Goal: Communication & Community: Share content

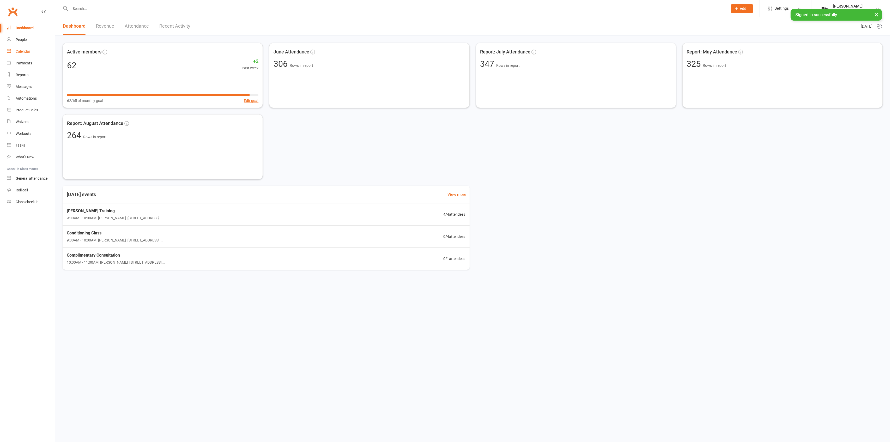
click at [30, 48] on link "Calendar" at bounding box center [31, 52] width 48 height 12
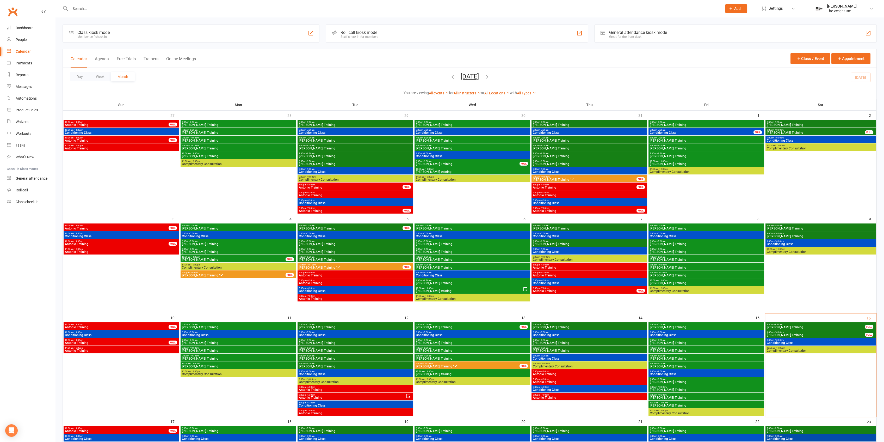
click at [123, 14] on div at bounding box center [391, 8] width 656 height 17
click at [123, 11] on input "text" at bounding box center [394, 8] width 650 height 7
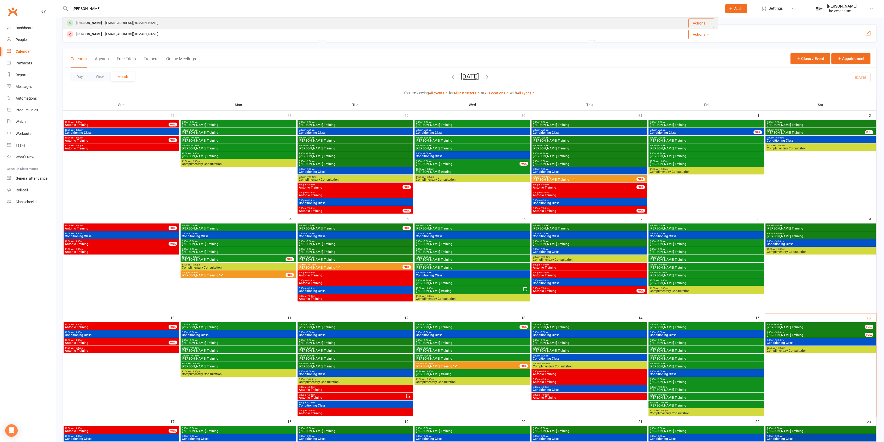
type input "[PERSON_NAME]"
click at [121, 24] on div "[EMAIL_ADDRESS][DOMAIN_NAME]" at bounding box center [132, 23] width 56 height 8
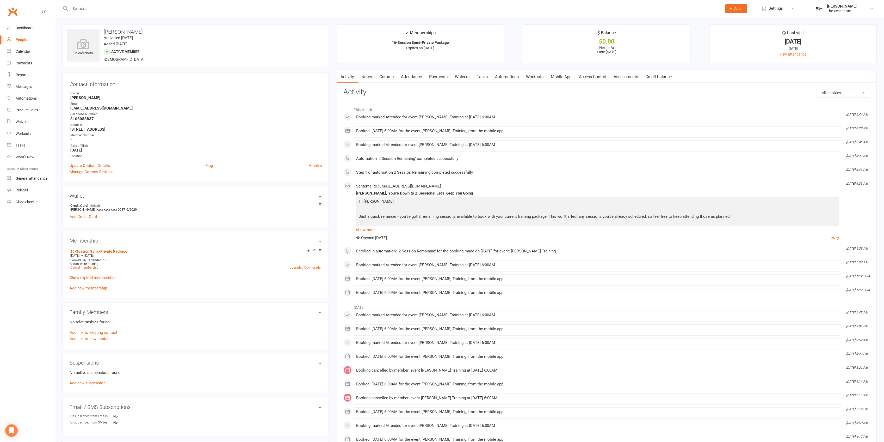
click at [628, 80] on link "Assessments" at bounding box center [626, 77] width 32 height 12
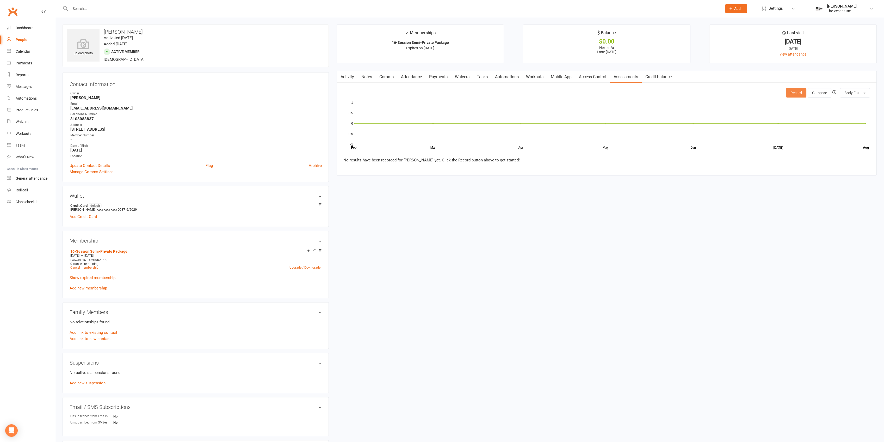
click at [805, 92] on button "Record" at bounding box center [796, 92] width 20 height 9
click at [375, 207] on button "Cancel" at bounding box center [382, 209] width 24 height 11
click at [857, 93] on span "Body Fat" at bounding box center [852, 93] width 15 height 4
click at [846, 137] on link "Weight" at bounding box center [844, 136] width 52 height 10
click at [366, 75] on link "Notes" at bounding box center [367, 77] width 18 height 12
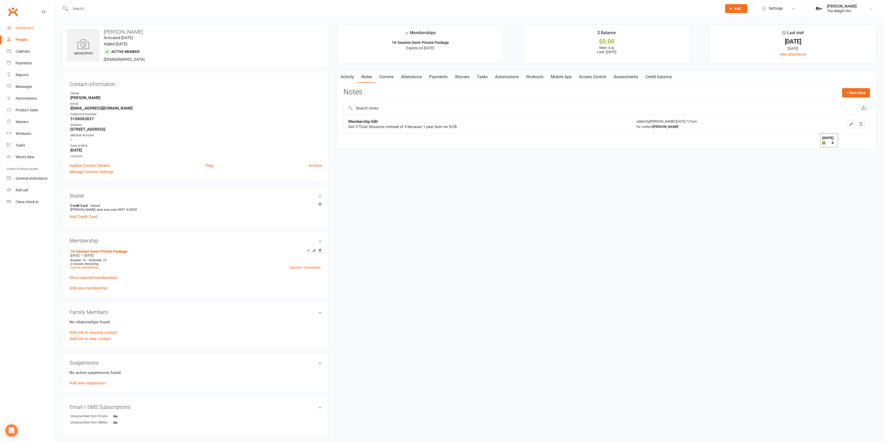
click at [35, 25] on link "Dashboard" at bounding box center [31, 28] width 48 height 12
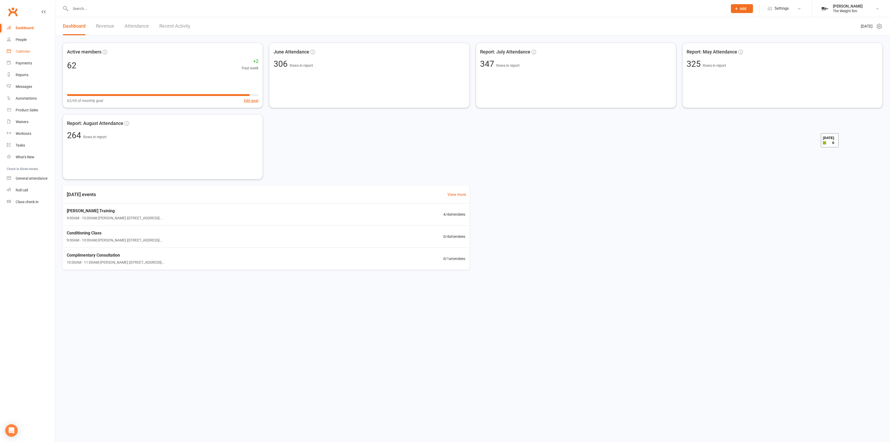
click at [25, 53] on div "Calendar" at bounding box center [23, 51] width 15 height 4
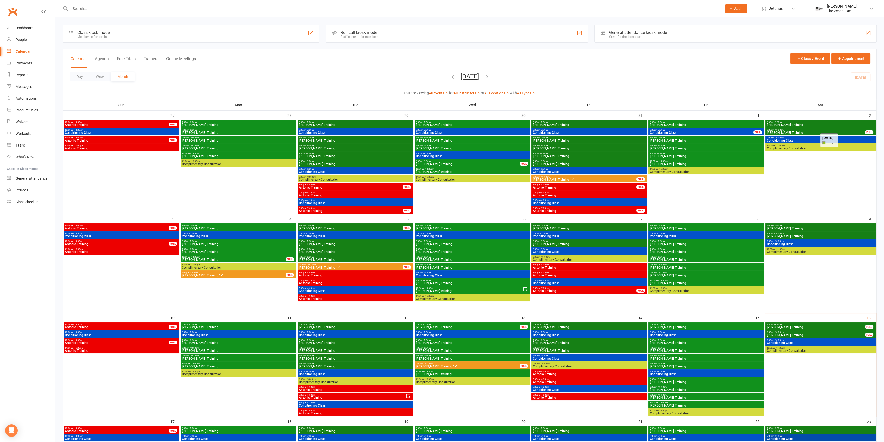
click at [102, 57] on button "Agenda" at bounding box center [102, 61] width 14 height 11
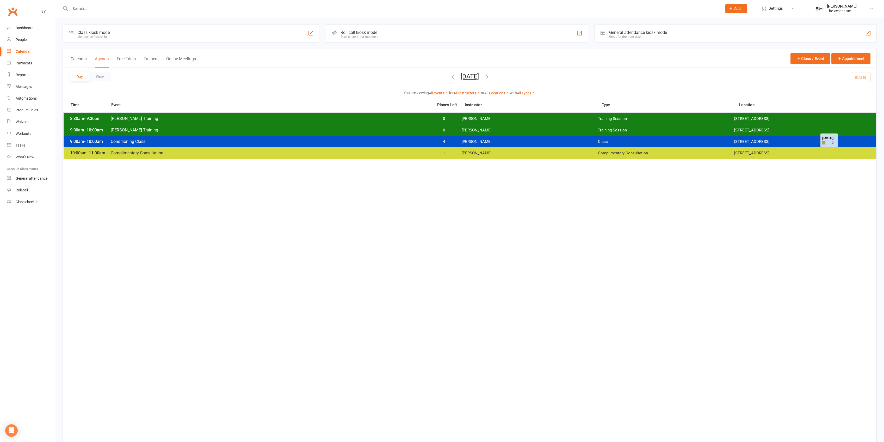
click at [490, 78] on icon "button" at bounding box center [487, 77] width 6 height 6
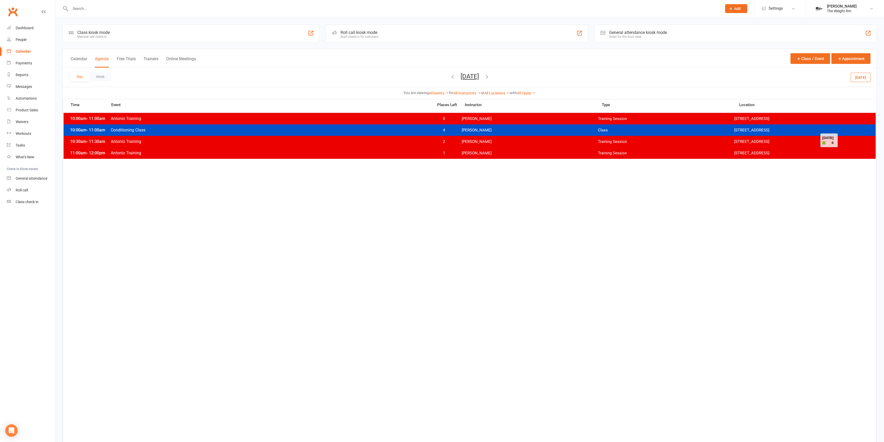
click at [450, 73] on button "button" at bounding box center [453, 77] width 6 height 9
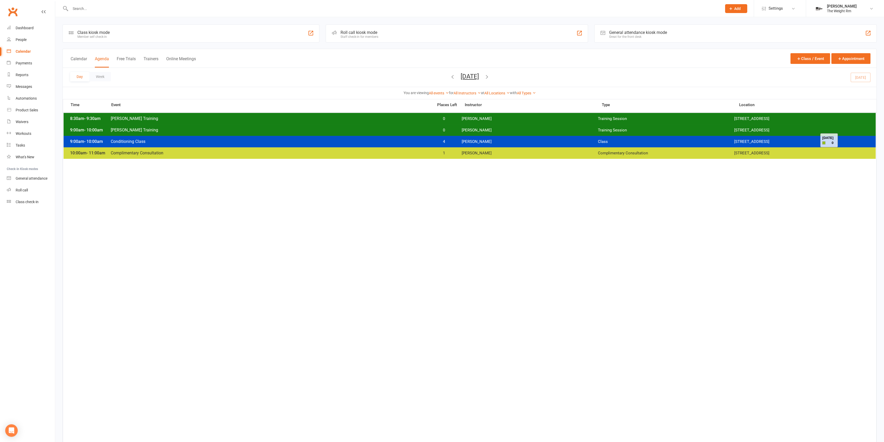
click at [465, 128] on span "[PERSON_NAME]" at bounding box center [530, 130] width 136 height 5
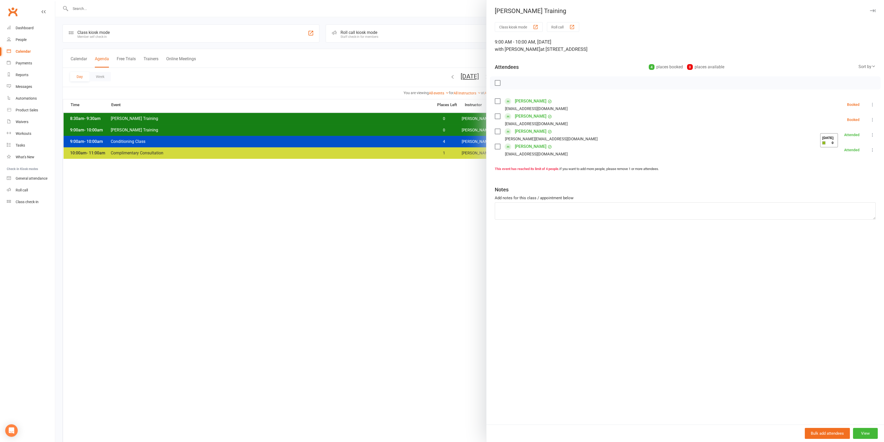
click at [451, 130] on div at bounding box center [469, 221] width 829 height 442
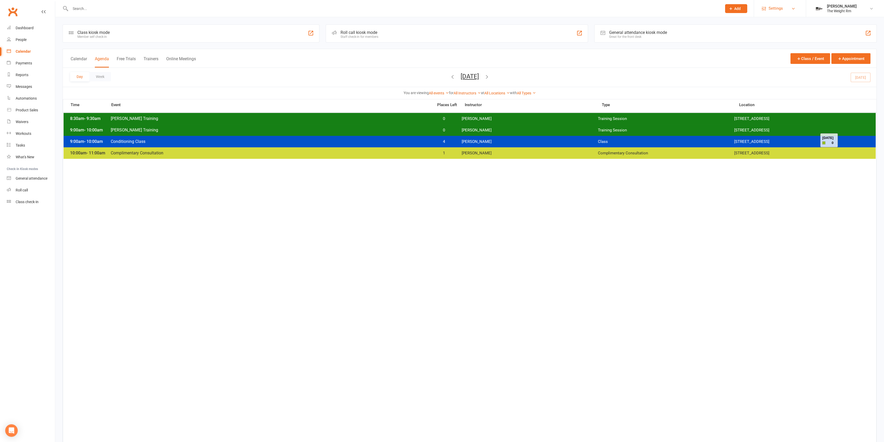
click at [777, 10] on span "Settings" at bounding box center [776, 9] width 14 height 12
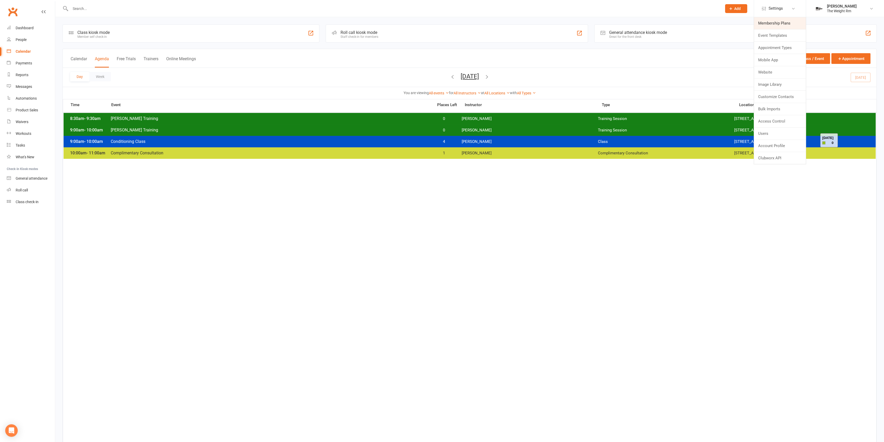
click at [767, 22] on link "Membership Plans" at bounding box center [780, 23] width 52 height 12
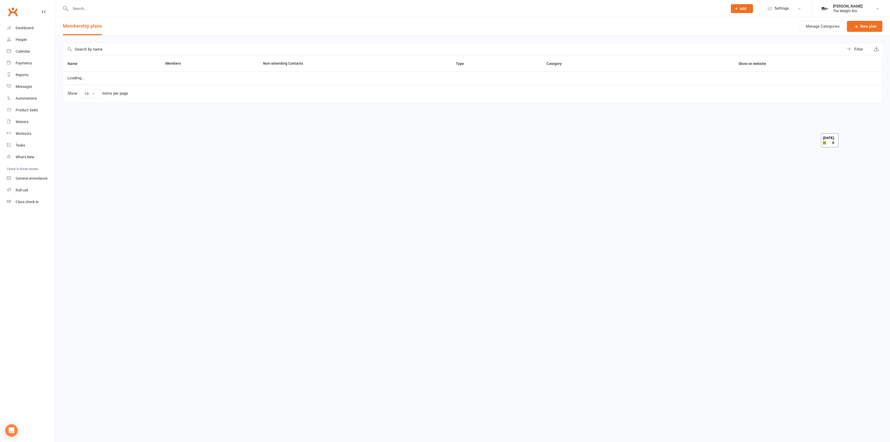
select select "25"
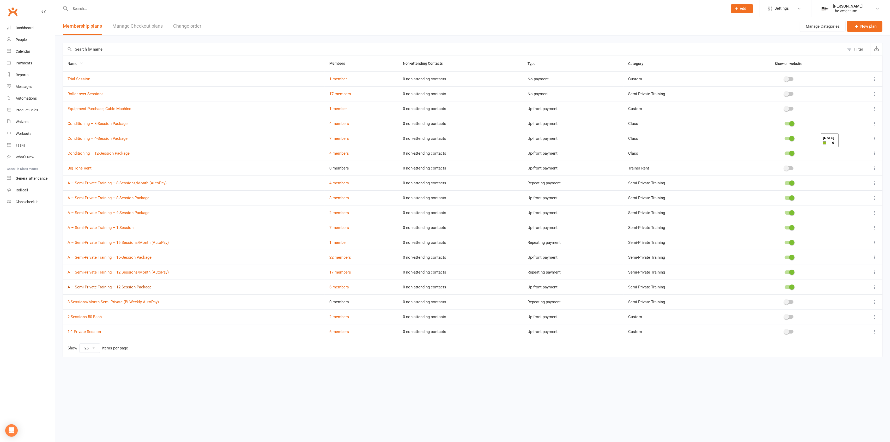
click at [144, 285] on link "A – Semi-Private Training – 12-Session Package" at bounding box center [110, 287] width 84 height 5
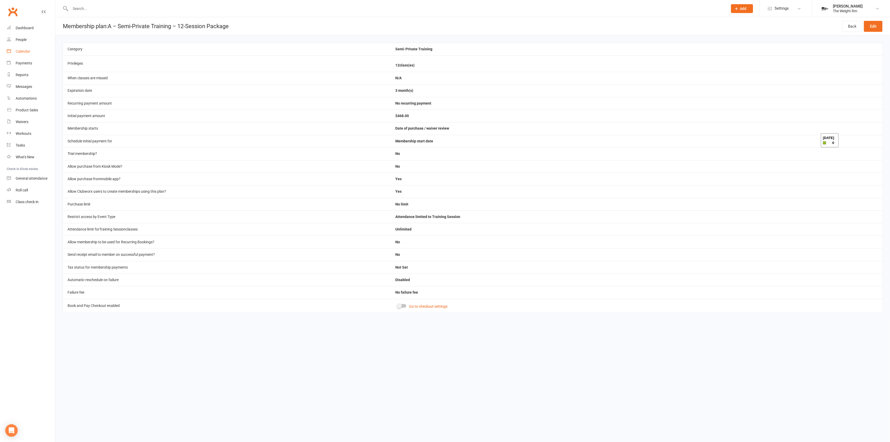
click at [26, 56] on link "Calendar" at bounding box center [31, 52] width 48 height 12
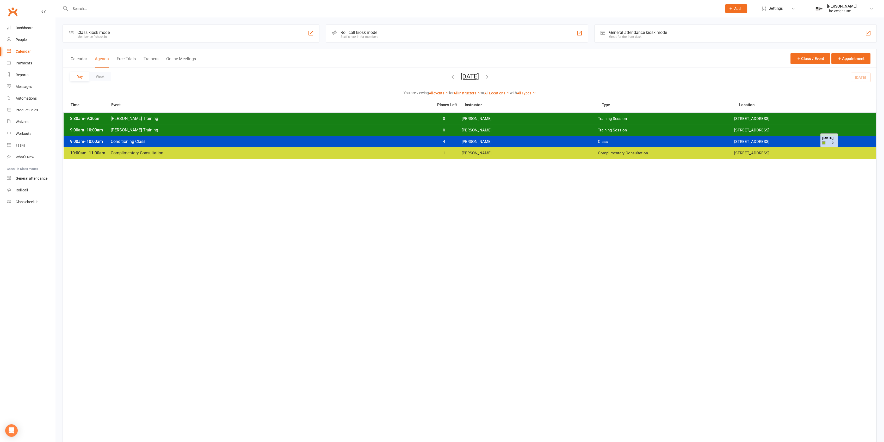
click at [542, 151] on span "[PERSON_NAME]" at bounding box center [530, 153] width 136 height 5
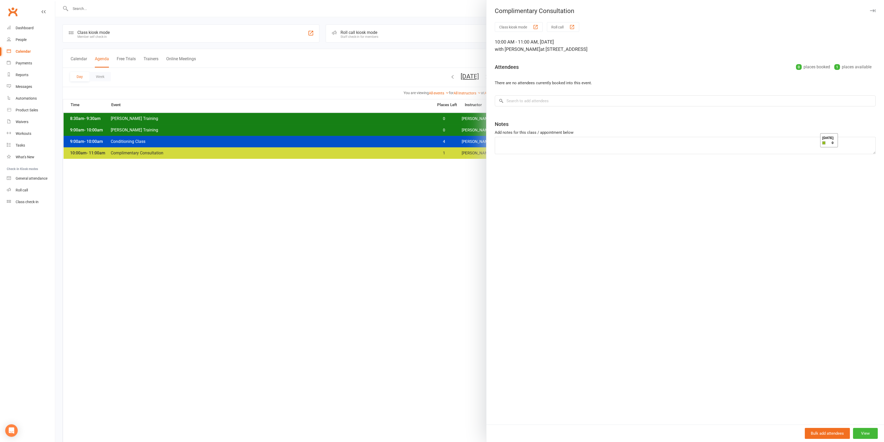
click at [423, 136] on div at bounding box center [469, 221] width 829 height 442
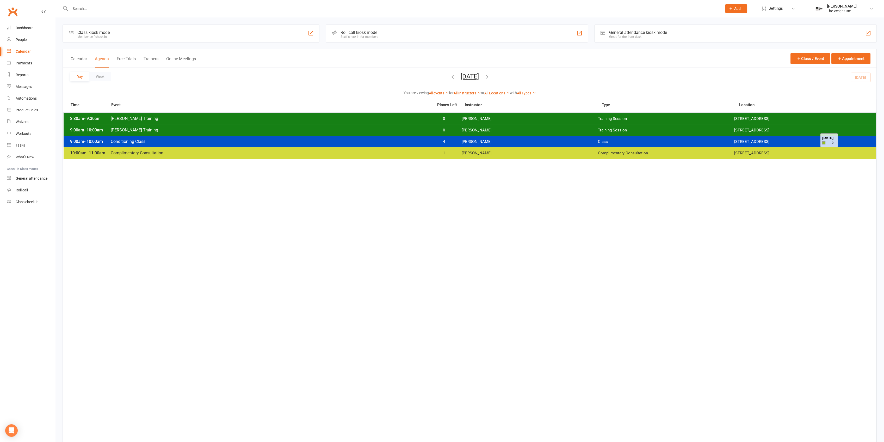
click at [108, 9] on input "text" at bounding box center [394, 8] width 650 height 7
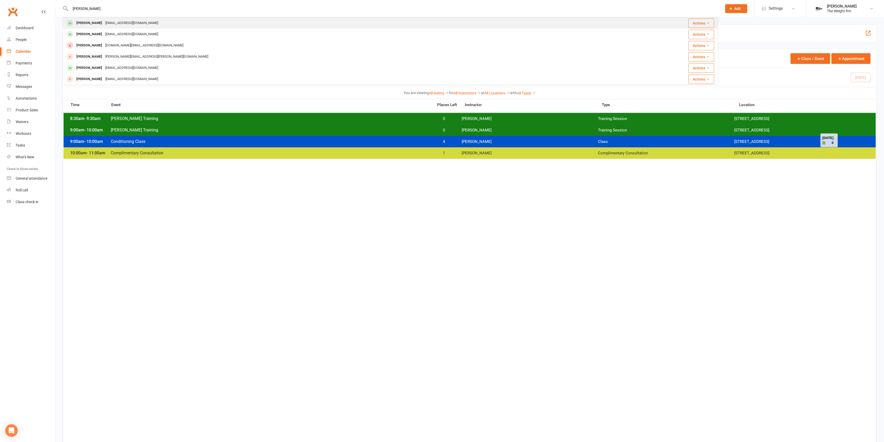
type input "[PERSON_NAME]"
click at [125, 22] on div "[EMAIL_ADDRESS][DOMAIN_NAME]" at bounding box center [132, 23] width 56 height 8
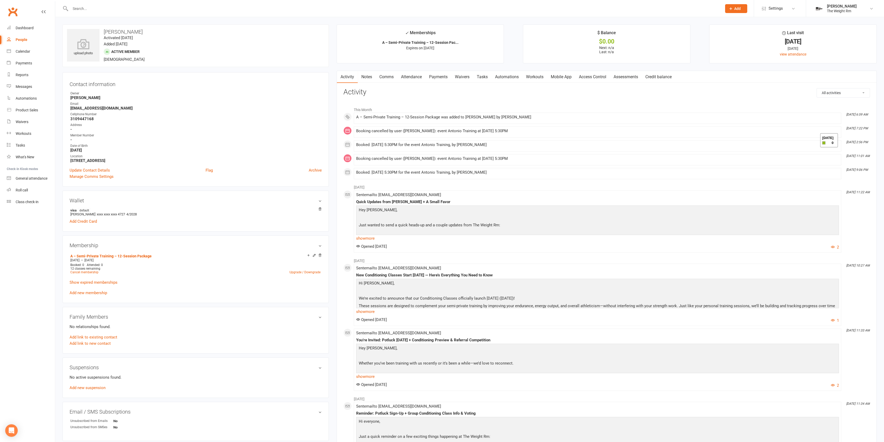
click at [454, 78] on link "Waivers" at bounding box center [462, 77] width 22 height 12
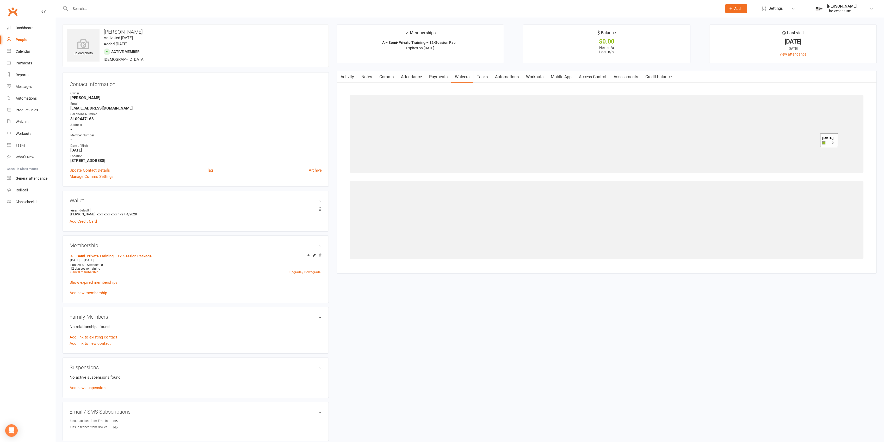
click at [438, 75] on link "Payments" at bounding box center [439, 77] width 26 height 12
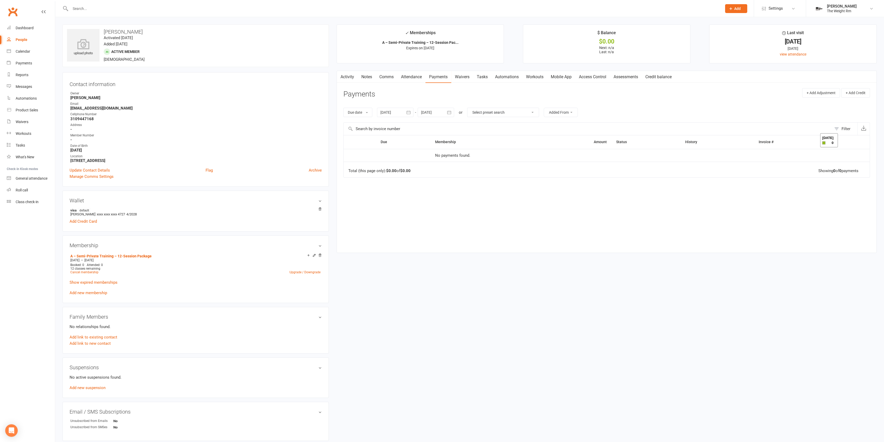
click at [354, 84] on div "Activity Notes Comms Attendance Payments Waivers Tasks Automations Workouts Mob…" at bounding box center [607, 162] width 540 height 182
click at [352, 78] on link "Activity" at bounding box center [347, 77] width 21 height 12
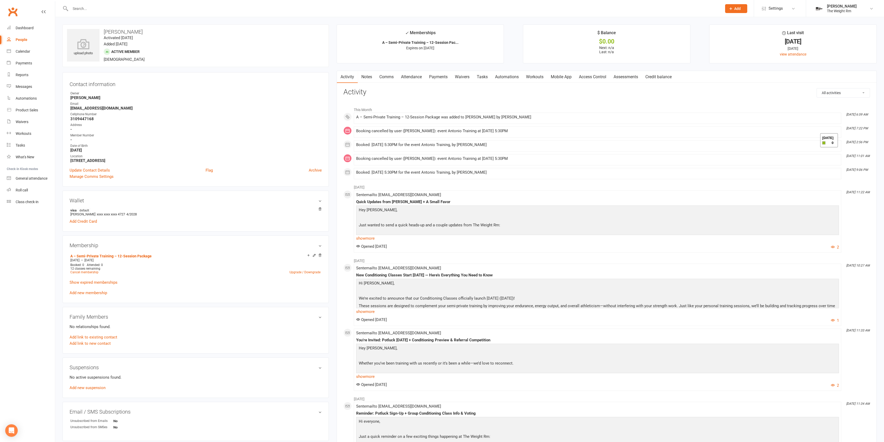
drag, startPoint x: 563, startPoint y: 78, endPoint x: 566, endPoint y: 85, distance: 7.6
click at [563, 78] on link "Mobile App" at bounding box center [561, 77] width 28 height 12
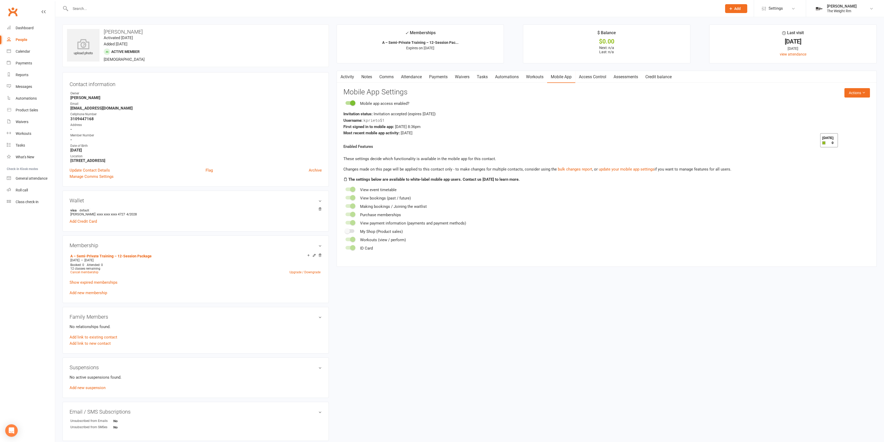
click at [538, 81] on link "Workouts" at bounding box center [535, 77] width 25 height 12
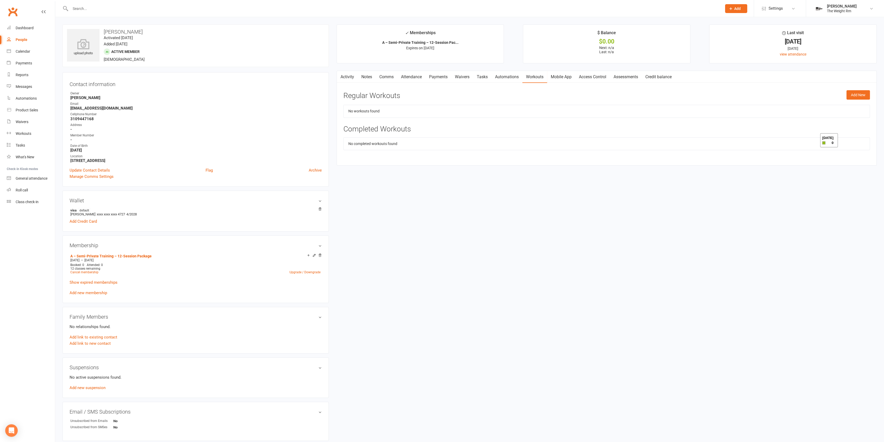
click at [358, 78] on link "Notes" at bounding box center [367, 77] width 18 height 12
click at [566, 77] on link "Mobile App" at bounding box center [561, 77] width 28 height 12
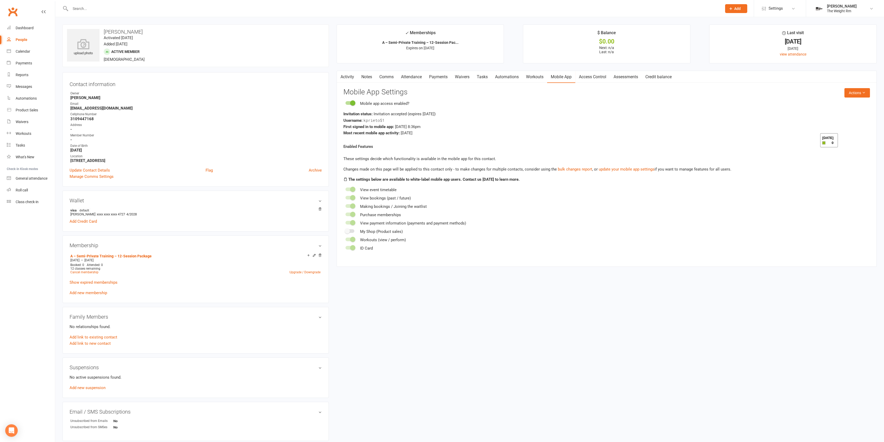
click at [348, 77] on link "Activity" at bounding box center [347, 77] width 21 height 12
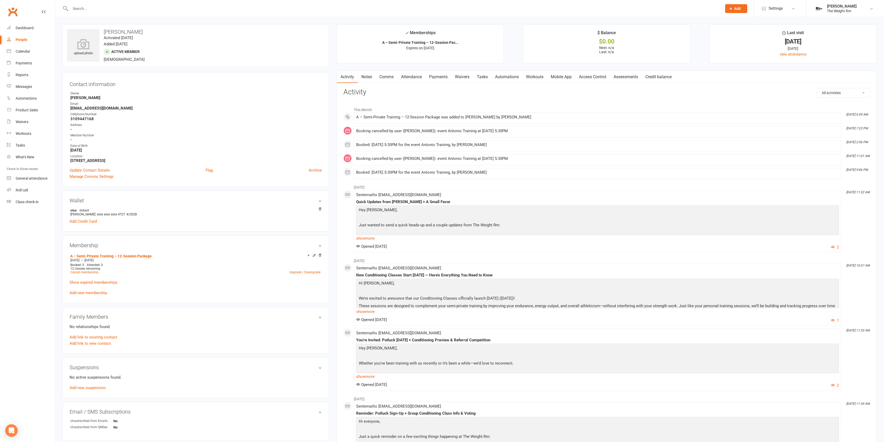
click at [391, 77] on link "Comms" at bounding box center [387, 77] width 22 height 12
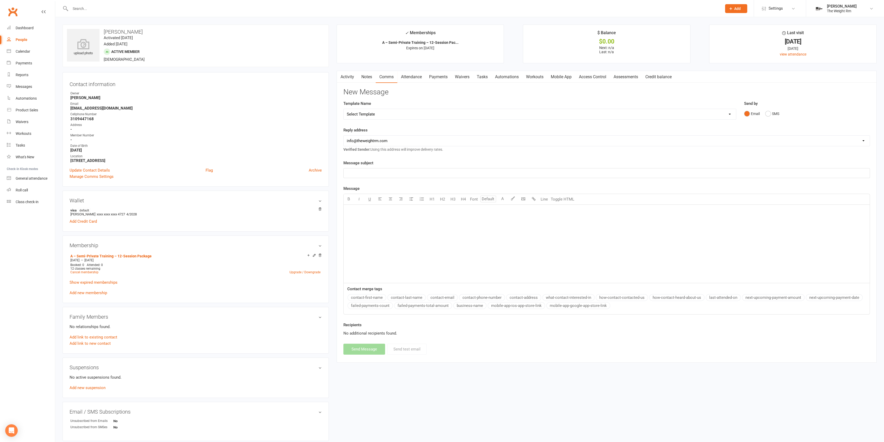
click at [412, 170] on p "﻿" at bounding box center [607, 173] width 520 height 6
click at [567, 79] on link "Mobile App" at bounding box center [561, 77] width 28 height 12
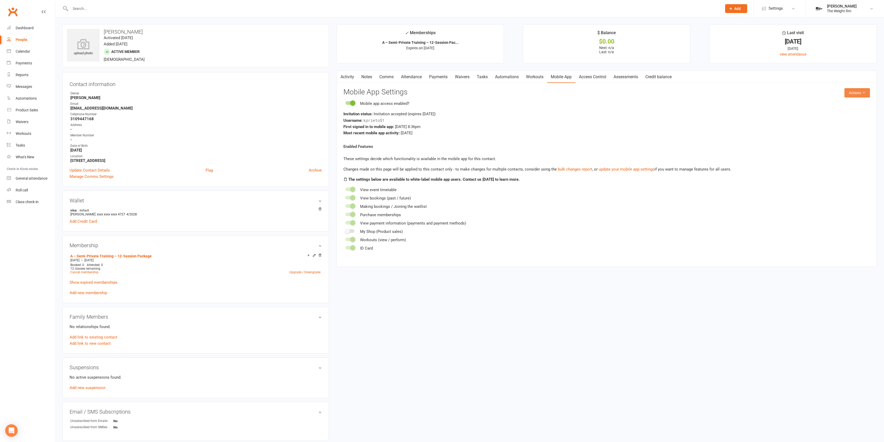
click at [862, 89] on button "Actions" at bounding box center [858, 92] width 26 height 9
click at [828, 117] on link "Send invitation SMS" at bounding box center [839, 115] width 52 height 10
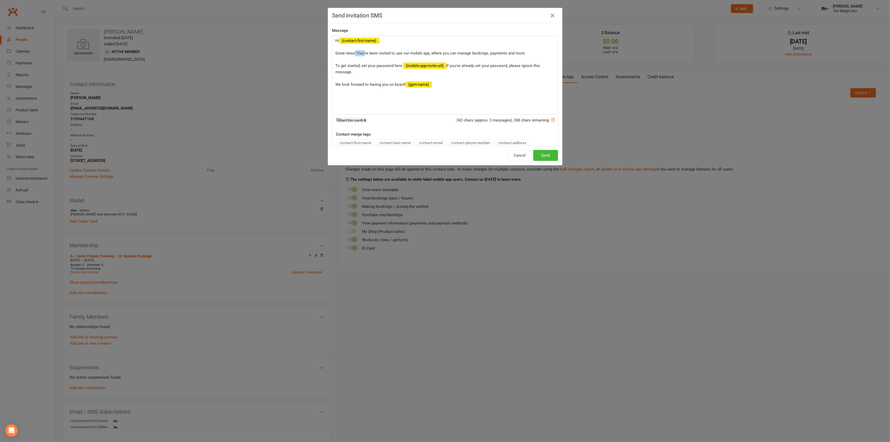
drag, startPoint x: 352, startPoint y: 53, endPoint x: 362, endPoint y: 54, distance: 10.5
click at [363, 54] on span ", Great news! You've been invited to use our mobile app, where you can manage b…" at bounding box center [430, 53] width 190 height 30
click at [362, 54] on span ", Great news! You've been invited to use our mobile app, where you can manage b…" at bounding box center [430, 53] width 190 height 30
click at [354, 54] on span ", Great news! You've been invited to use our mobile app, where you can manage b…" at bounding box center [430, 53] width 190 height 30
drag, startPoint x: 332, startPoint y: 52, endPoint x: 399, endPoint y: 55, distance: 67.5
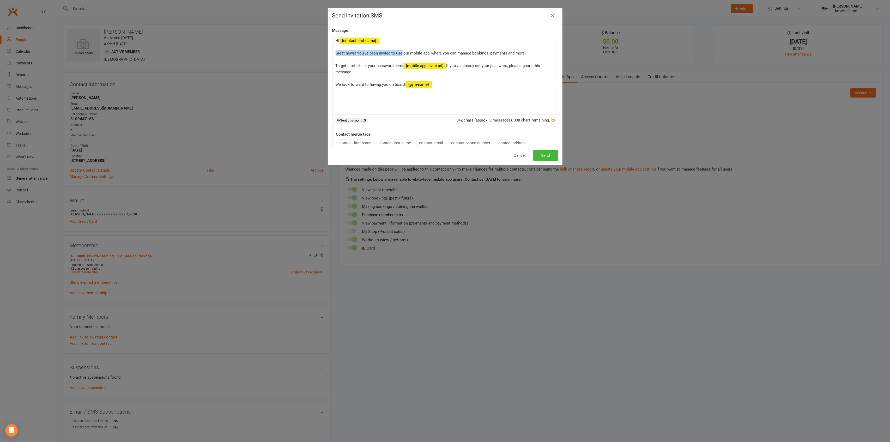
click at [399, 55] on div "Hi ﻿ {contact-first-name} , Great news! You've been invited to use our mobile a…" at bounding box center [444, 75] width 225 height 78
click at [421, 88] on p "Hi ﻿ {contact-first-name} , Use our mobile app, where you can manage bookings, …" at bounding box center [444, 63] width 219 height 50
click at [405, 54] on span ", Use our mobile app, where you can manage bookings, payments and more. To get …" at bounding box center [400, 53] width 130 height 30
drag, startPoint x: 420, startPoint y: 54, endPoint x: 424, endPoint y: 53, distance: 3.4
click at [421, 54] on span ", Use our mobile app, where you can manage bookings, payments and more. To get …" at bounding box center [400, 53] width 130 height 30
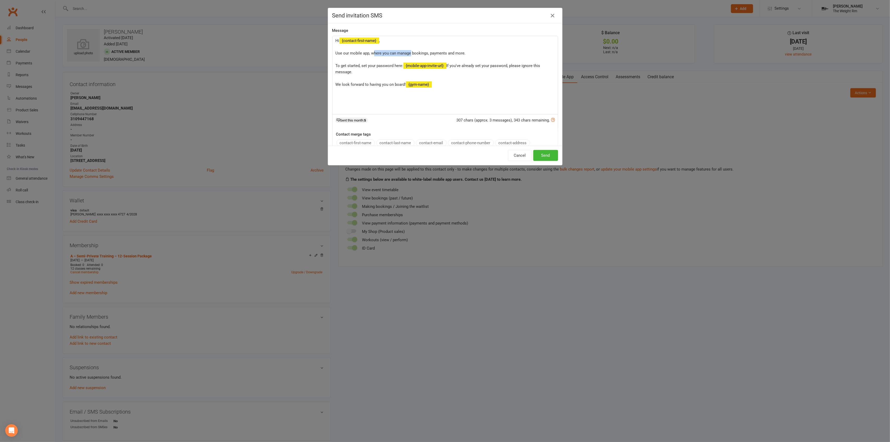
drag, startPoint x: 407, startPoint y: 52, endPoint x: 371, endPoint y: 53, distance: 36.2
click at [371, 53] on span ", Use our mobile app, where you can manage bookings, payments and more. To get …" at bounding box center [400, 53] width 130 height 30
click at [411, 53] on span ", Use our mobile app, where you can manage bookings, payments and more. To get …" at bounding box center [400, 53] width 130 height 30
drag, startPoint x: 424, startPoint y: 54, endPoint x: 366, endPoint y: 53, distance: 57.6
click at [366, 53] on span ", Use our mobile app, where you can manage bookings, payments and more. To get …" at bounding box center [400, 53] width 130 height 30
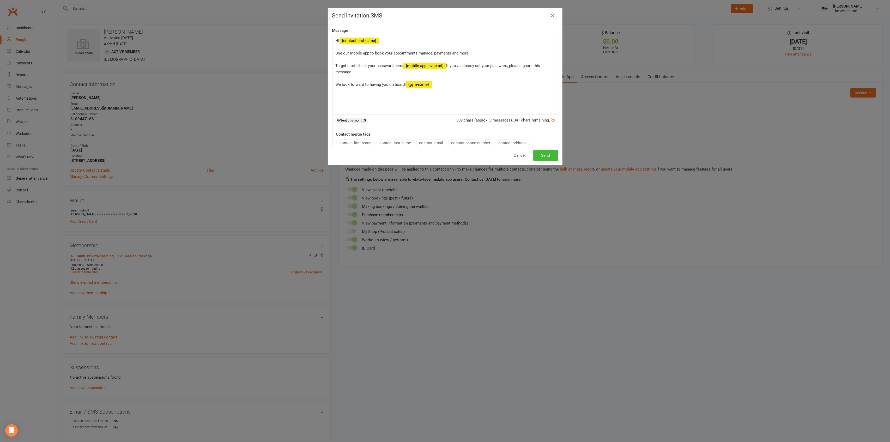
click at [430, 53] on span ", Use our mobile app to book your appointments manage, payments and more. To ge…" at bounding box center [402, 53] width 134 height 30
click at [414, 53] on span ", Use our mobile app to book your appointments manage payments and more. To get…" at bounding box center [401, 53] width 133 height 30
drag, startPoint x: 467, startPoint y: 53, endPoint x: 414, endPoint y: 54, distance: 53.2
click at [414, 54] on p "Hi ﻿ {contact-first-name} , Use our mobile app to book your appointments, manag…" at bounding box center [444, 63] width 219 height 50
click at [542, 153] on button "Send" at bounding box center [545, 155] width 25 height 11
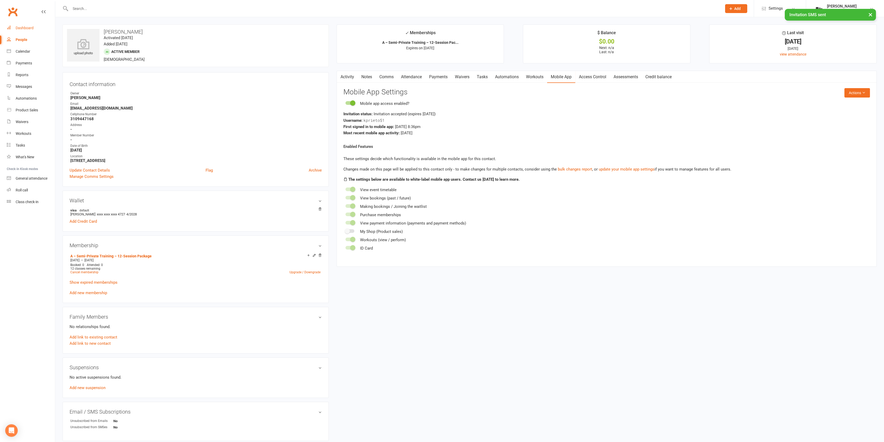
click at [40, 26] on link "Dashboard" at bounding box center [31, 28] width 48 height 12
